Goal: Communication & Community: Answer question/provide support

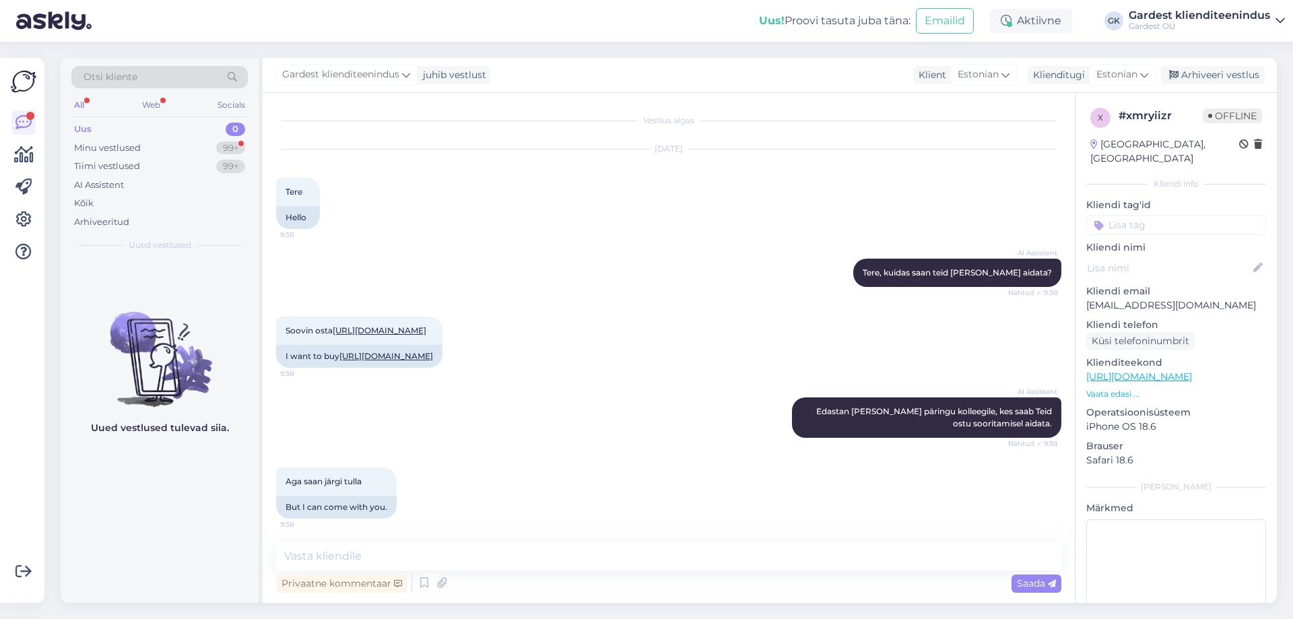
scroll to position [456, 0]
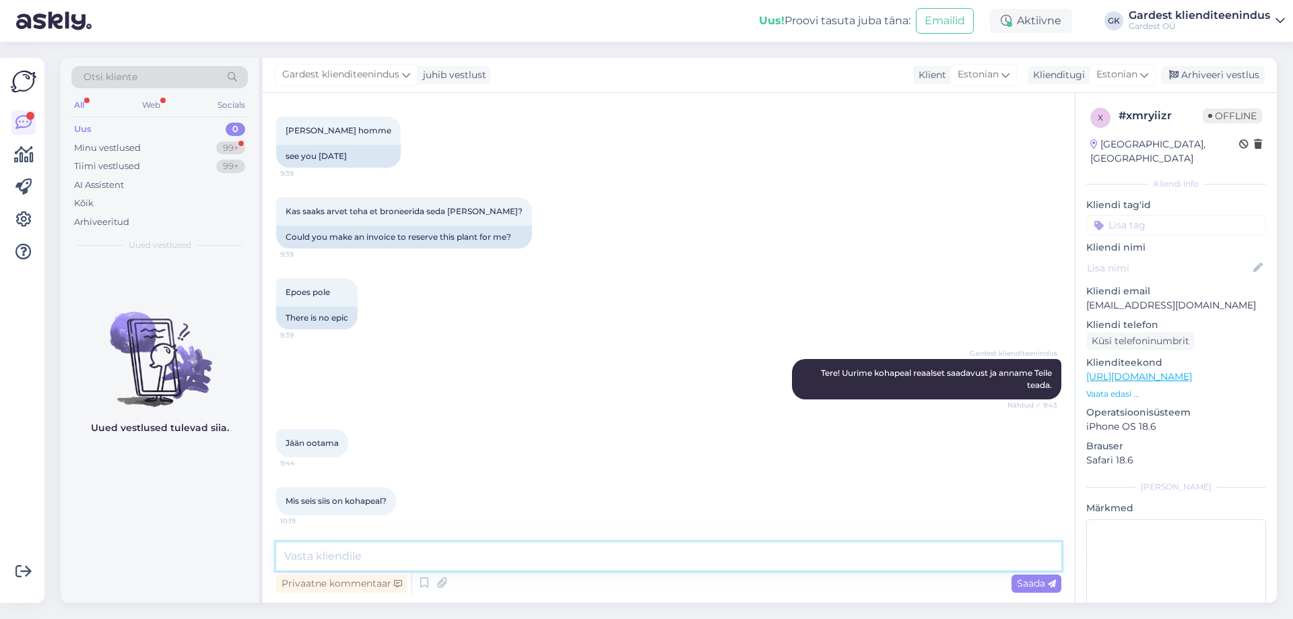
click at [433, 549] on textarea at bounding box center [668, 556] width 785 height 28
type textarea "V"
click at [376, 557] on textarea at bounding box center [668, 556] width 785 height 28
type textarea "T"
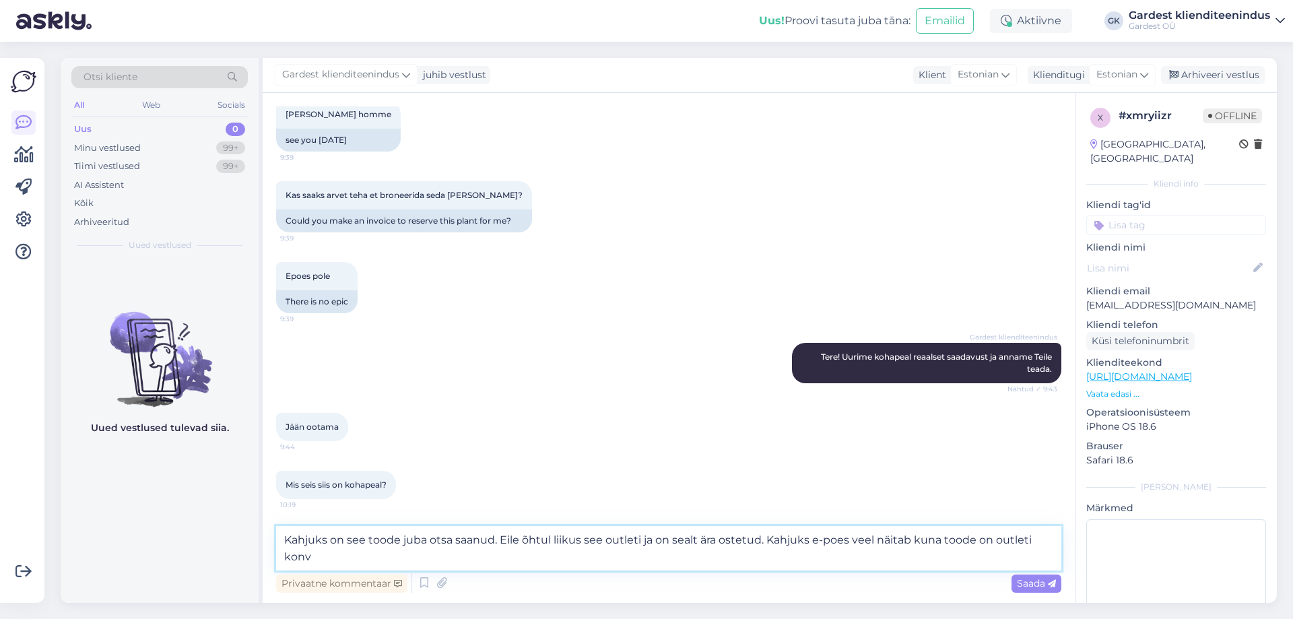
scroll to position [470, 0]
click at [495, 539] on textarea "Kahjuks on see toode juba otsa saanud. Eile õhtul liikus see outleti ja on seal…" at bounding box center [668, 548] width 785 height 44
click at [813, 543] on textarea "Kahjuks on see toode juba otsa saanud ja prantsuse lavendleid on meil viimaseid…" at bounding box center [668, 548] width 785 height 44
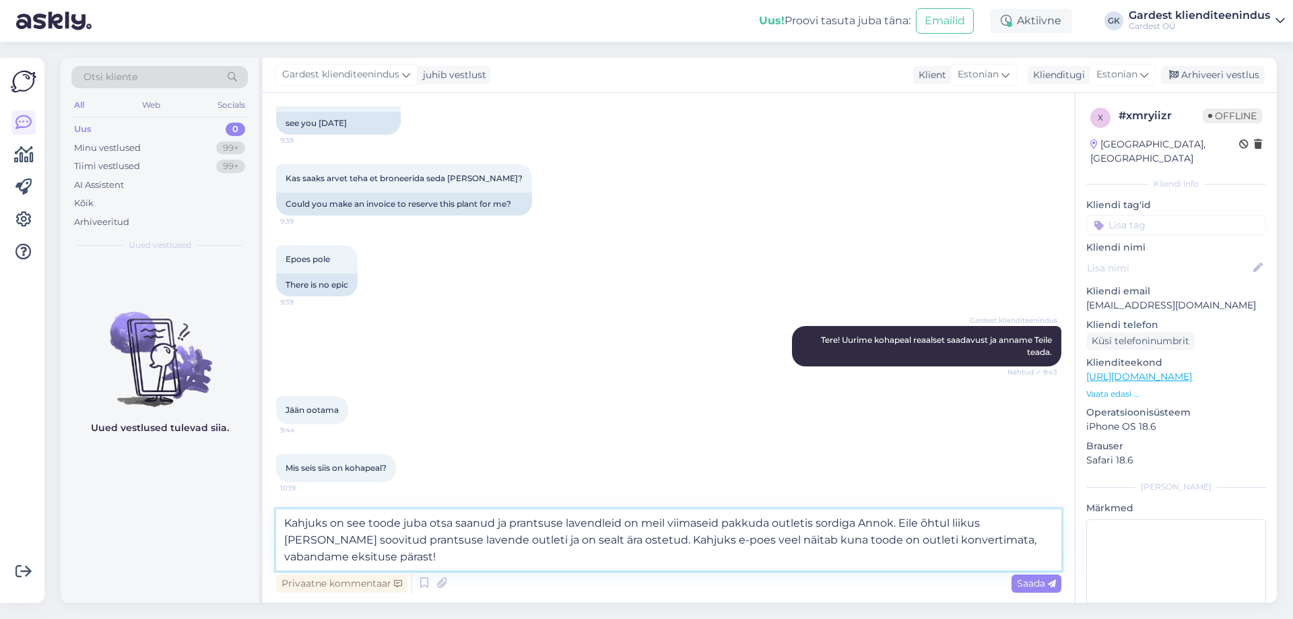
type textarea "Kahjuks on see toode juba otsa saanud ja prantsuse lavendleid on meil viimaseid…"
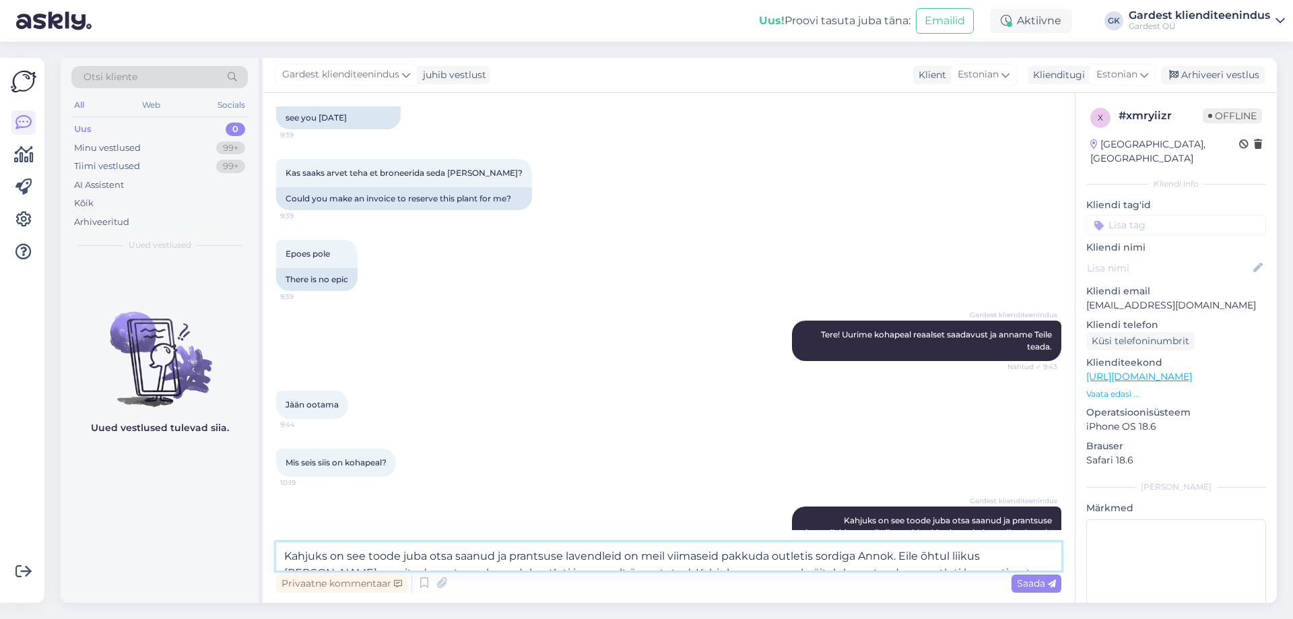
scroll to position [574, 0]
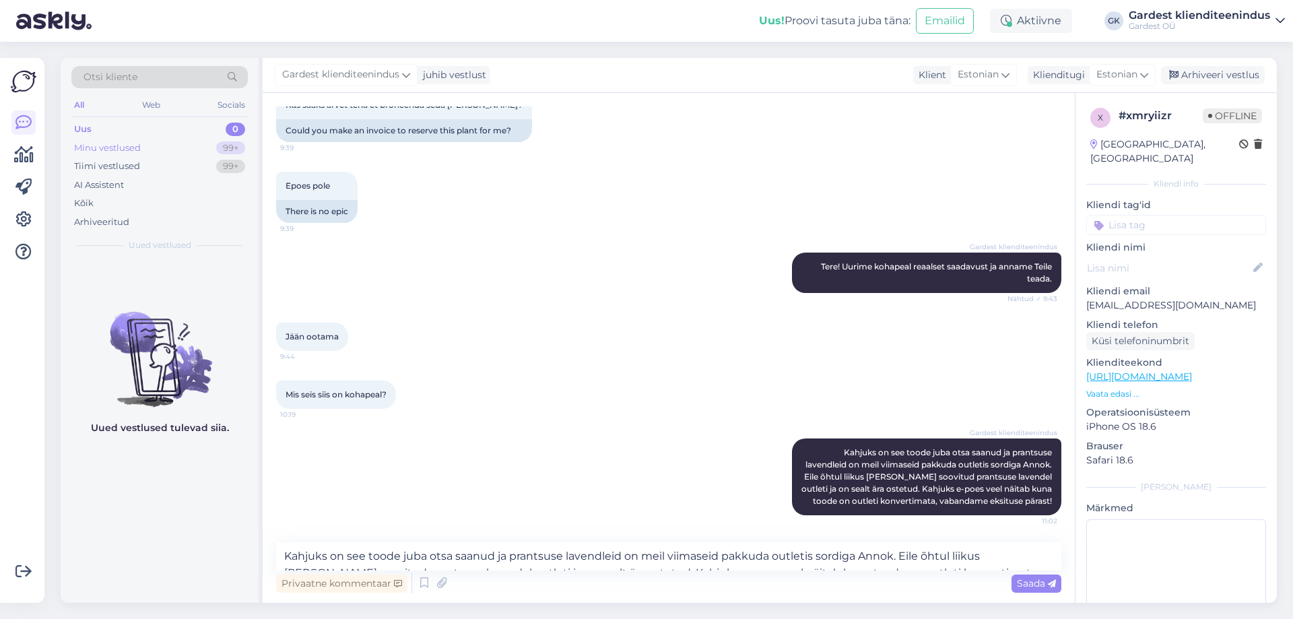
click at [125, 151] on div "Minu vestlused" at bounding box center [107, 147] width 67 height 13
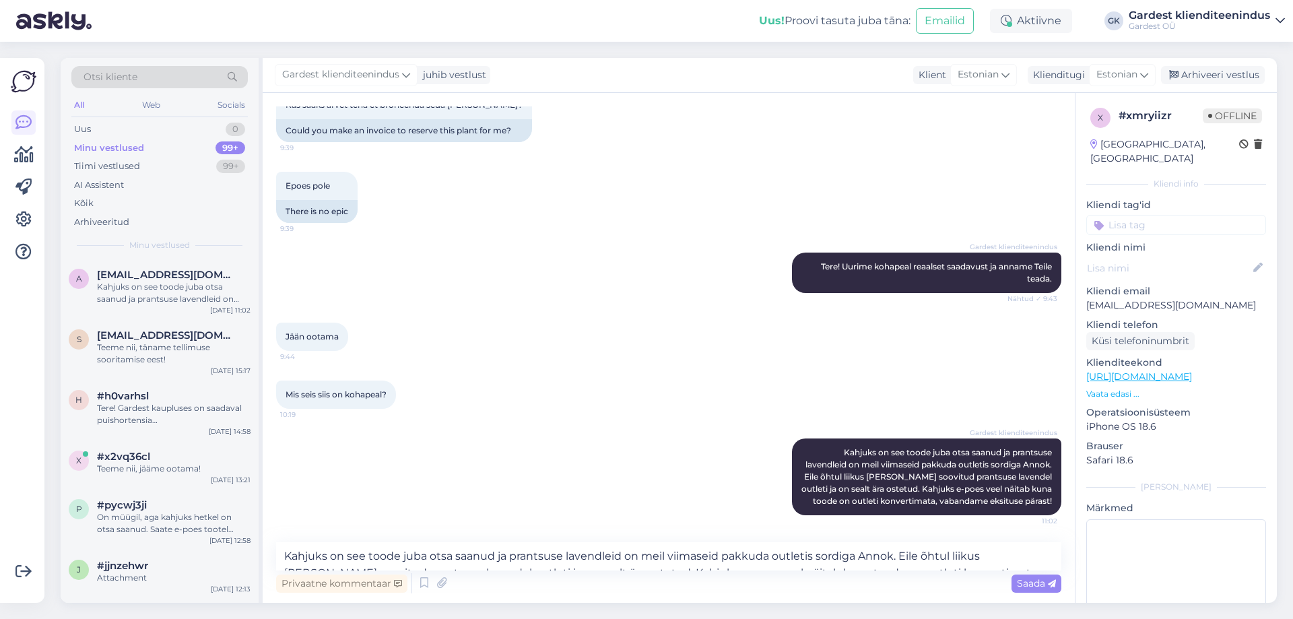
click at [129, 118] on div "Otsi kliente All Web Socials Uus 0 Minu vestlused 99+ Tiimi vestlused 99+ AI As…" at bounding box center [160, 158] width 198 height 201
click at [129, 123] on div "Uus 0" at bounding box center [159, 129] width 176 height 19
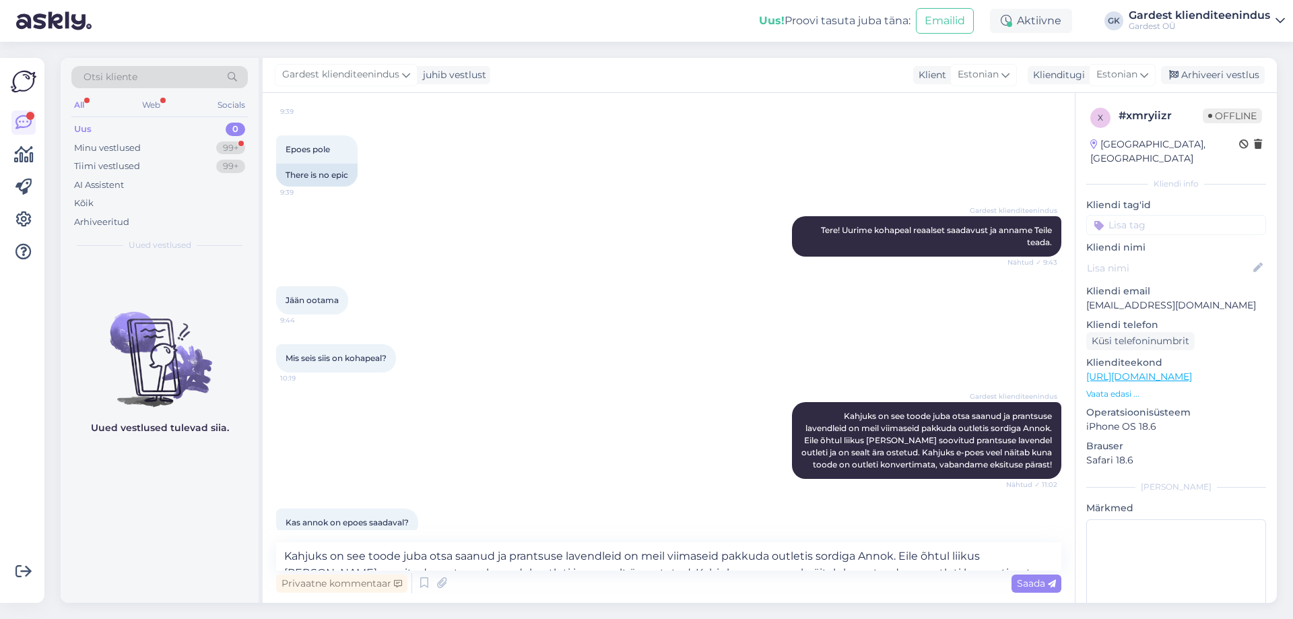
scroll to position [632, 0]
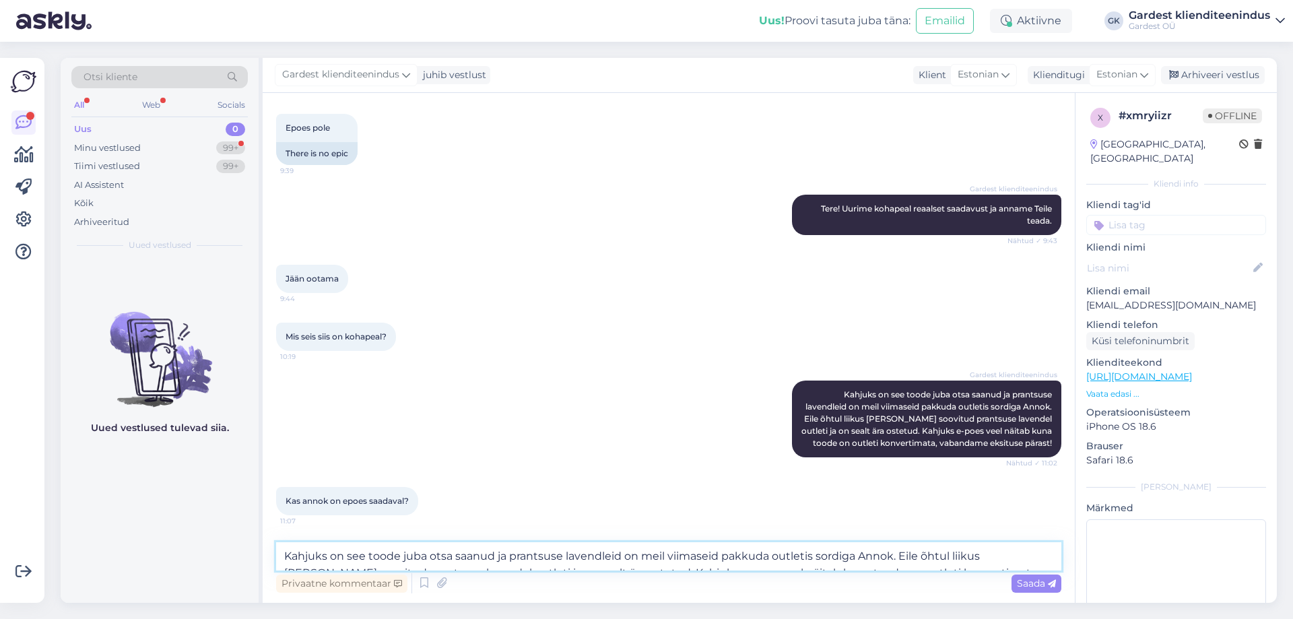
click at [388, 561] on textarea "Kahjuks on see toode juba otsa saanud ja prantsuse lavendleid on meil viimaseid…" at bounding box center [668, 556] width 785 height 28
type textarea "Ei ole kahjuks kuna toode on juba outletis."
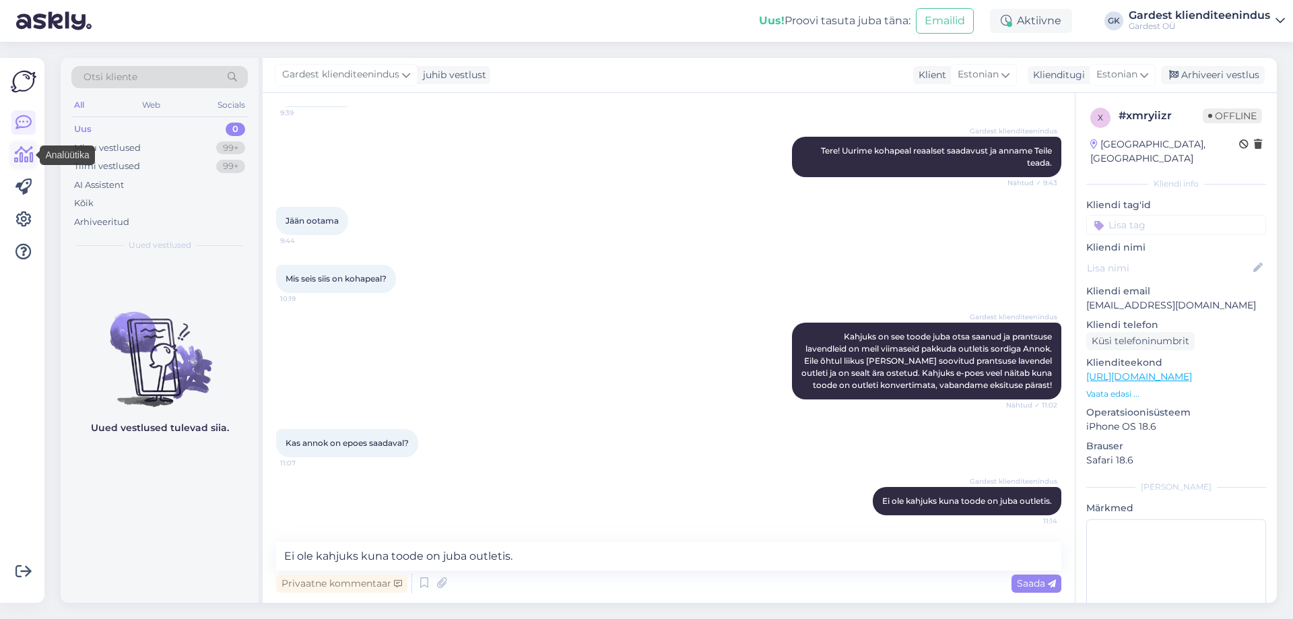
click at [23, 153] on icon at bounding box center [24, 155] width 20 height 16
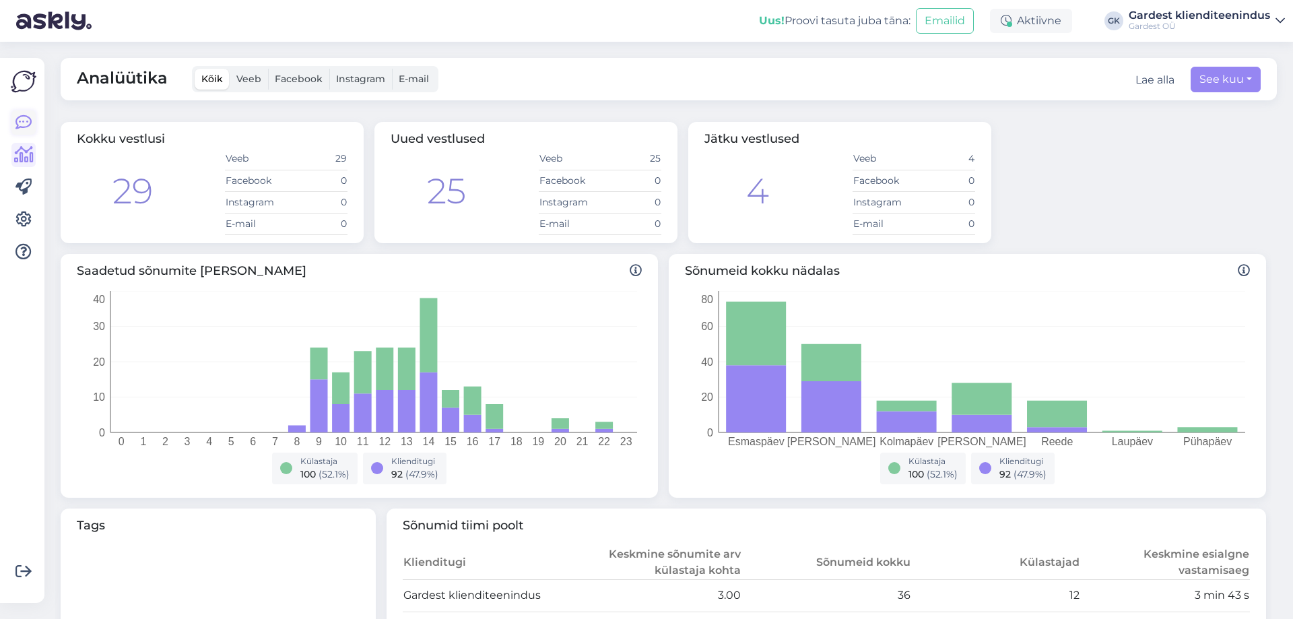
click at [28, 115] on icon at bounding box center [23, 122] width 16 height 16
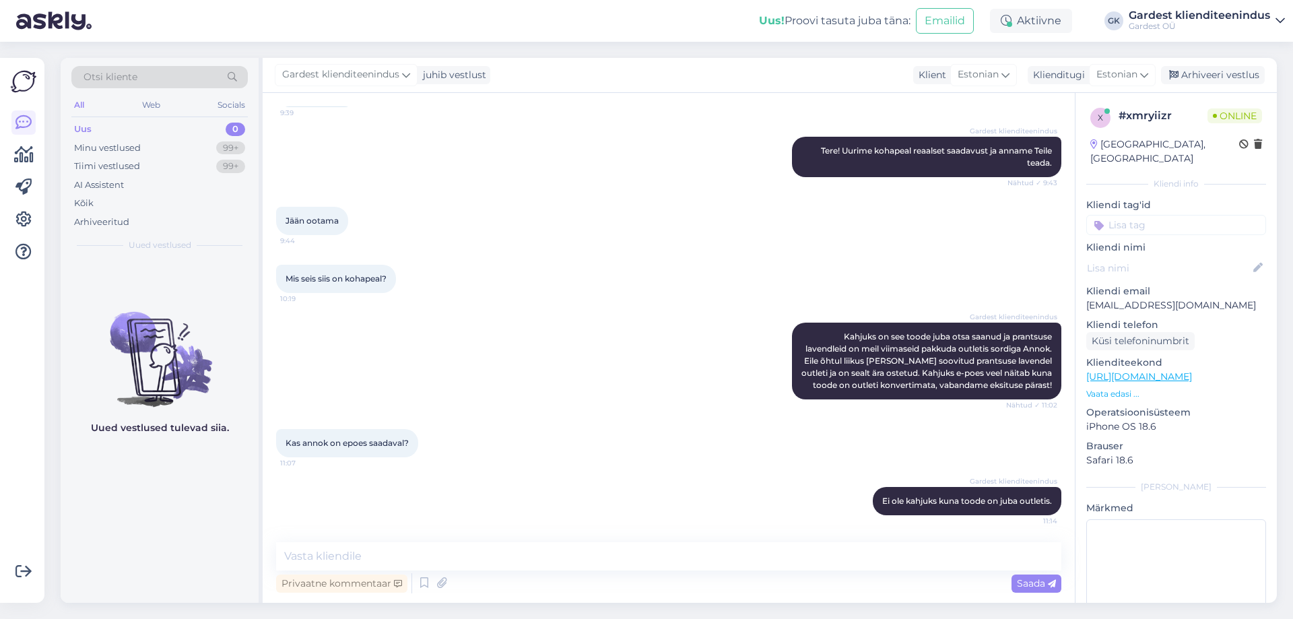
scroll to position [690, 0]
